Goal: Subscribe to service/newsletter

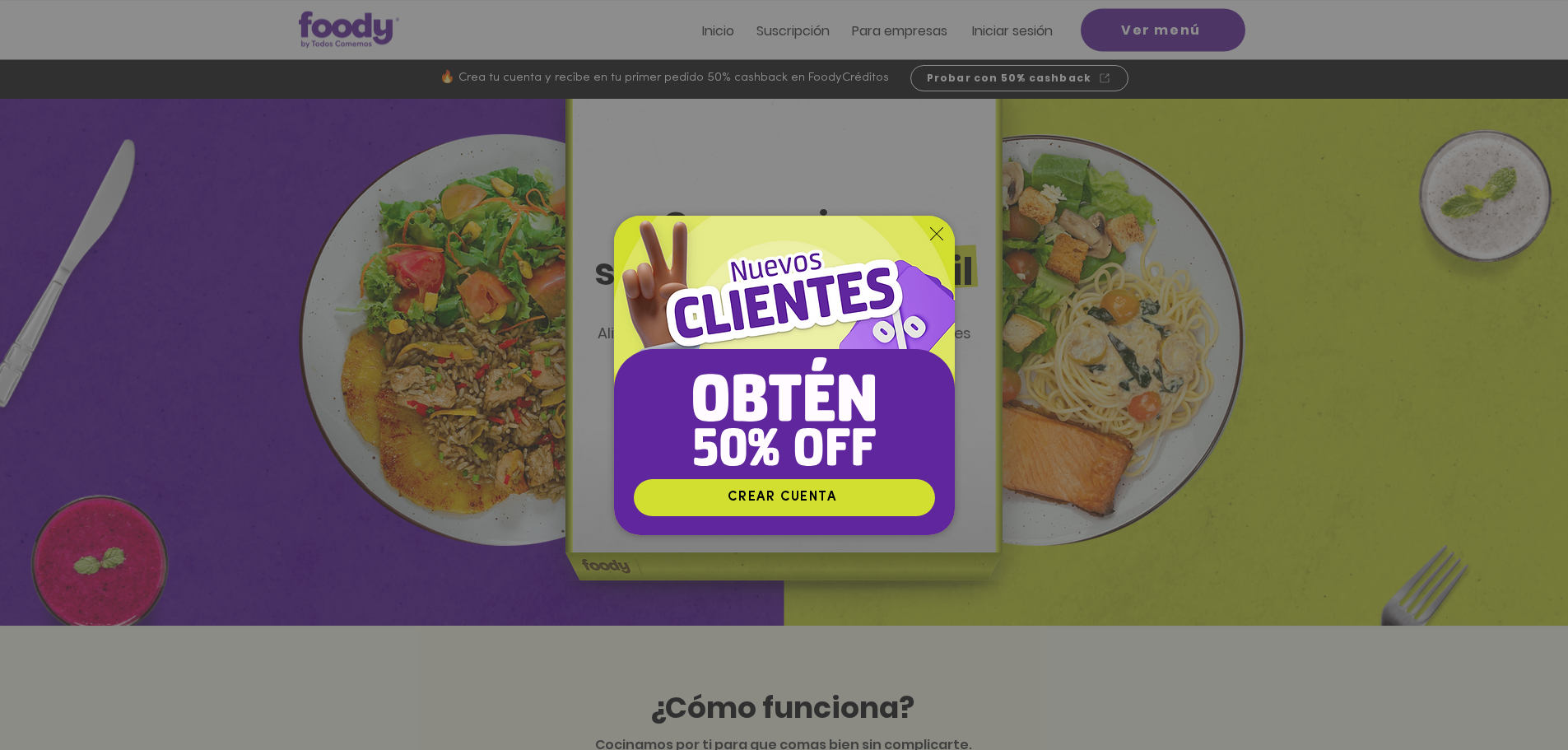
click at [938, 234] on icon "Volver al sitio" at bounding box center [936, 233] width 13 height 13
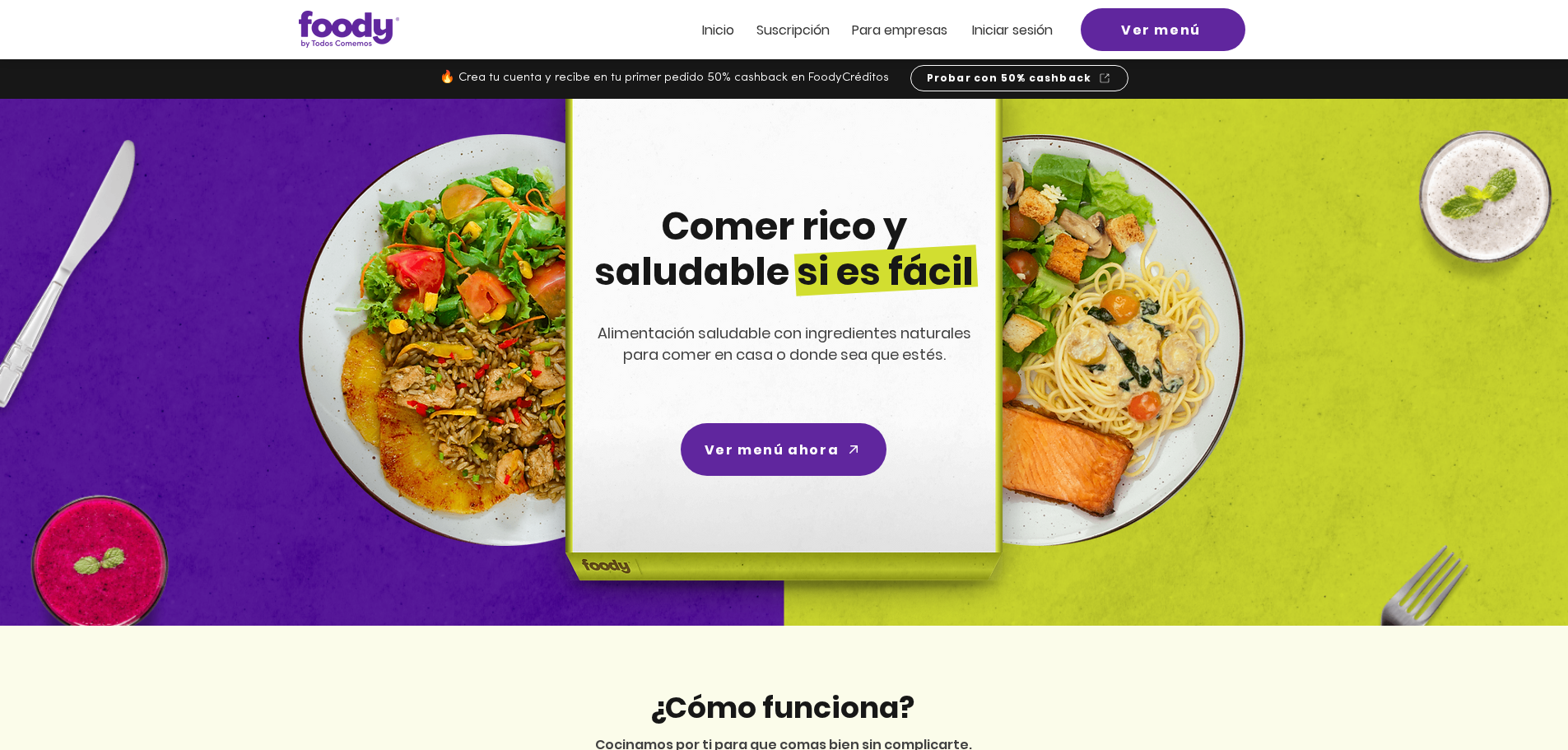
click at [909, 28] on span "ra empresas" at bounding box center [908, 29] width 80 height 19
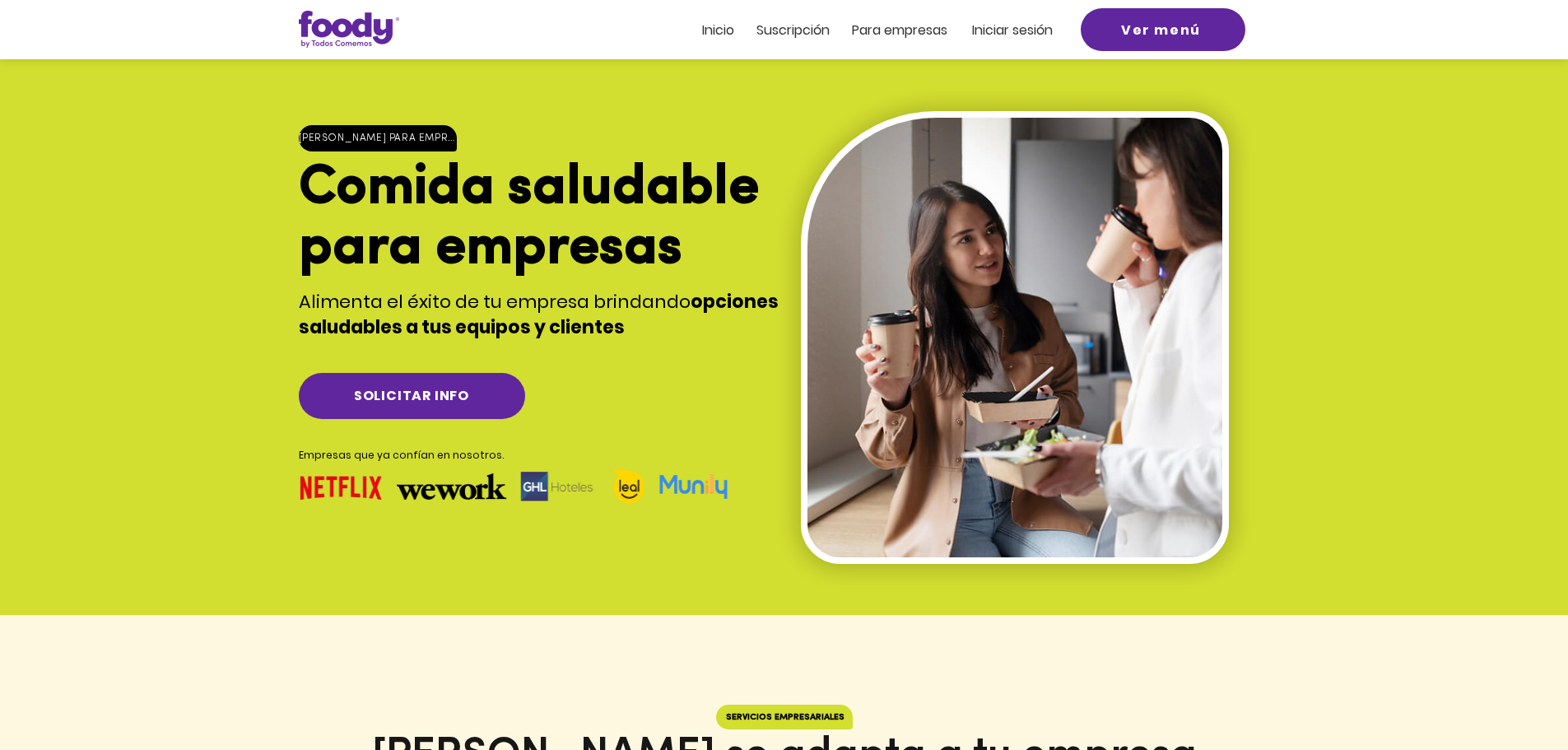
click at [787, 31] on span "Suscripción" at bounding box center [792, 29] width 73 height 19
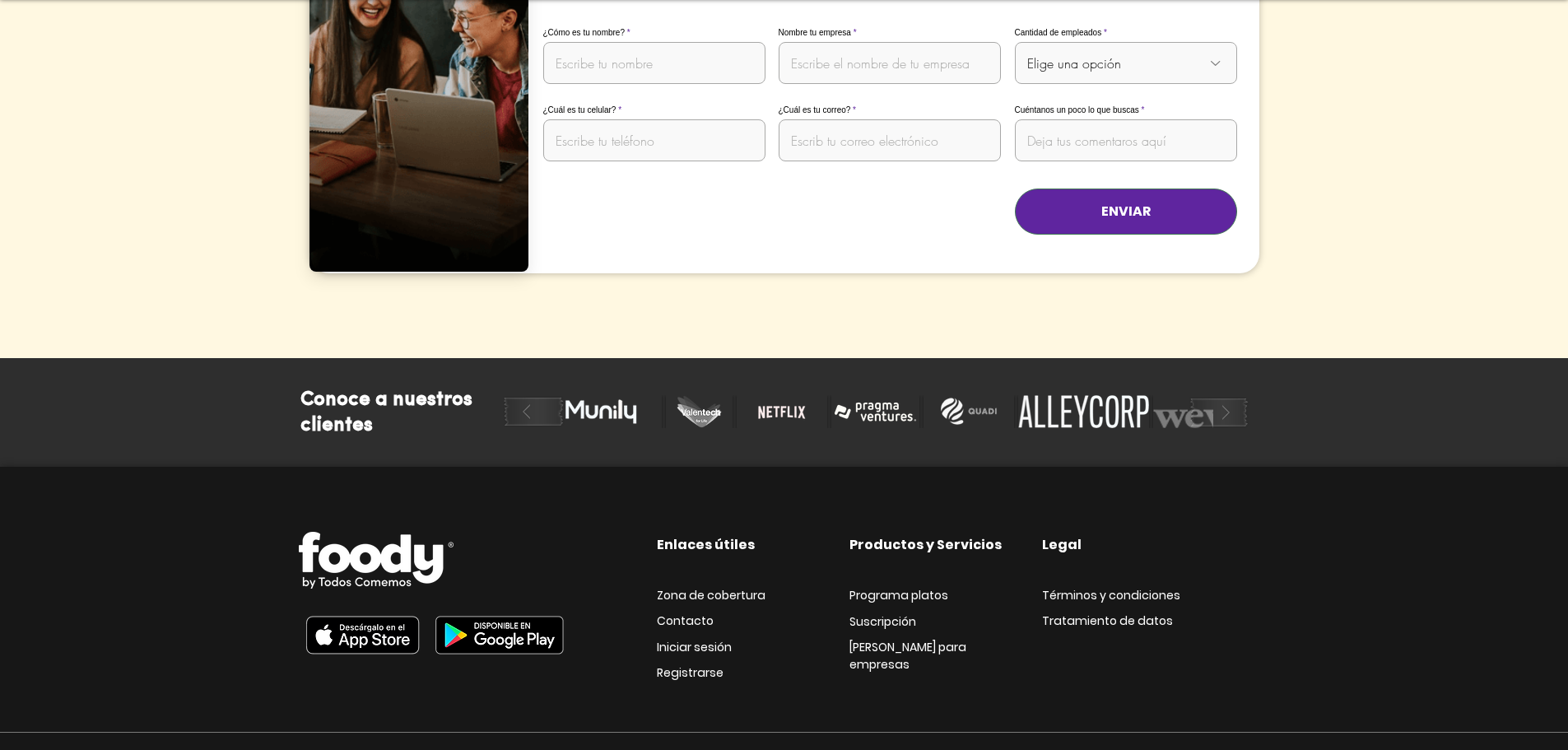
scroll to position [3435, 0]
